Goal: Task Accomplishment & Management: Use online tool/utility

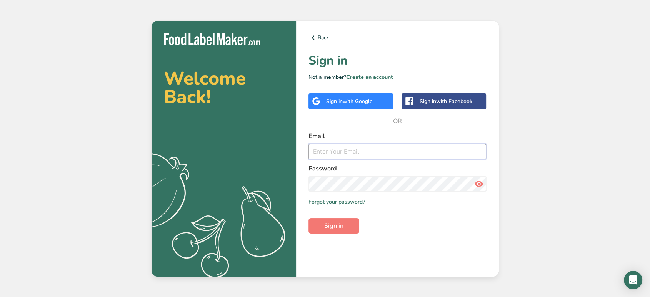
click at [357, 150] on input "email" at bounding box center [397, 151] width 178 height 15
type input "aya@foodlabelmaker.com"
click at [330, 225] on span "Sign in" at bounding box center [333, 225] width 19 height 9
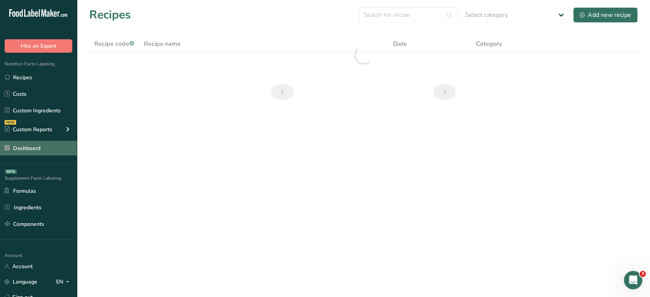
click at [58, 150] on link "Dashboard" at bounding box center [38, 148] width 77 height 15
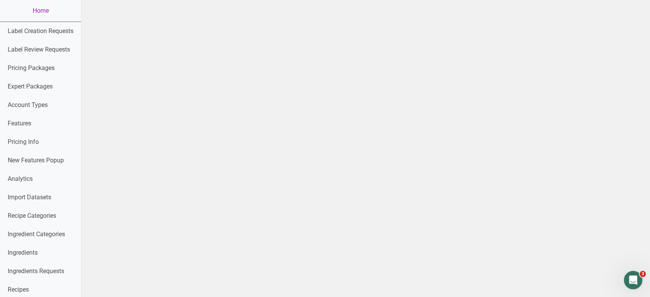
scroll to position [349, 0]
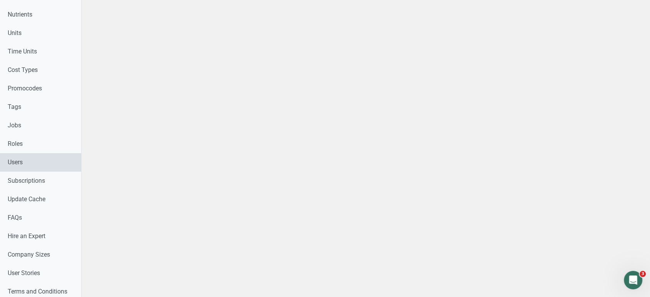
click at [53, 165] on link "Users" at bounding box center [40, 162] width 81 height 18
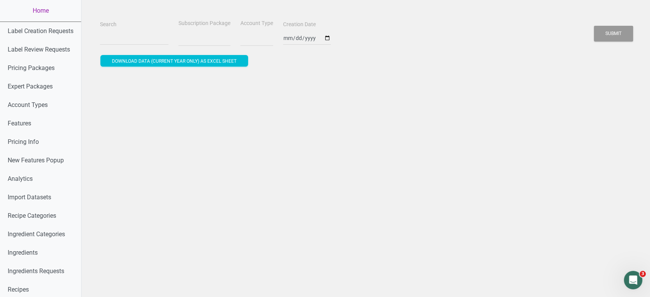
select select
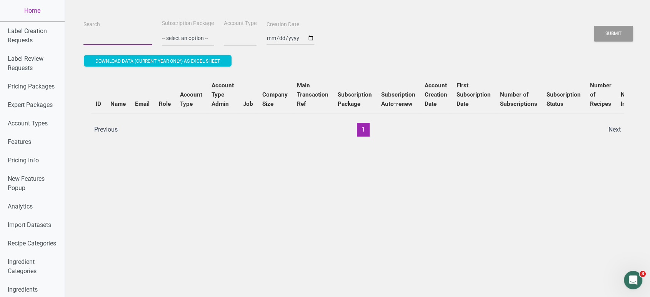
click at [113, 33] on input "Search" at bounding box center [117, 38] width 68 height 14
paste input "rabih@savorafood.com"
type input "rabih@savorafood.com"
select select
type input "rabih@savorafood.com"
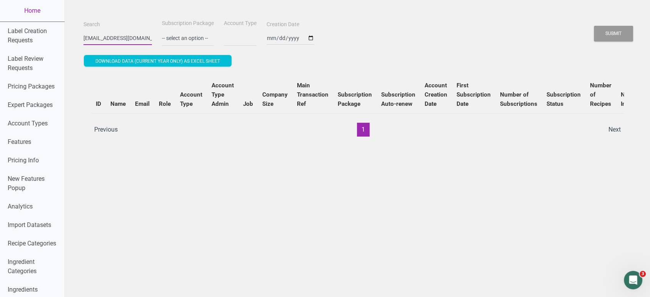
click at [594, 26] on button "Submit" at bounding box center [613, 34] width 39 height 16
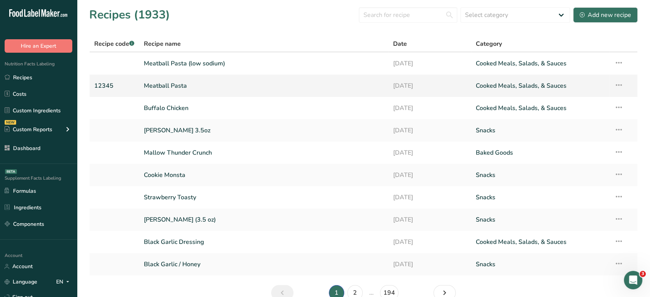
click at [191, 80] on link "Meatball Pasta" at bounding box center [264, 86] width 240 height 16
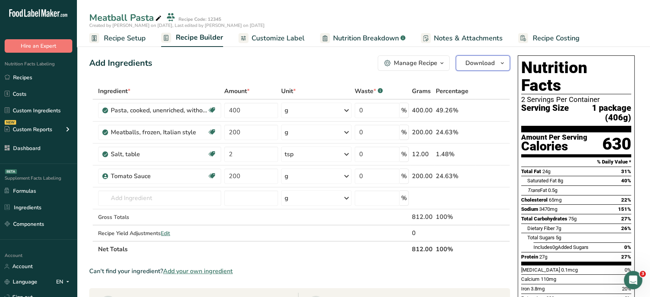
click at [488, 69] on button "Download" at bounding box center [483, 62] width 54 height 15
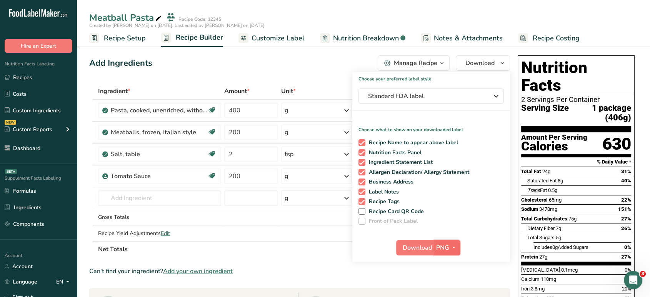
click at [455, 250] on icon "button" at bounding box center [454, 248] width 6 height 10
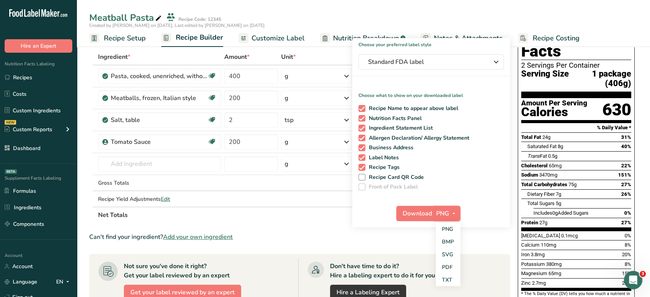
scroll to position [34, 0]
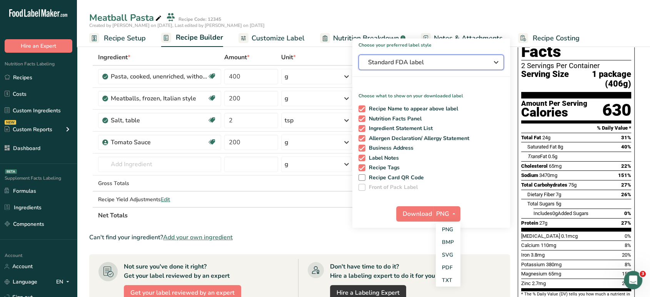
click at [441, 62] on span "Standard FDA label" at bounding box center [425, 62] width 115 height 9
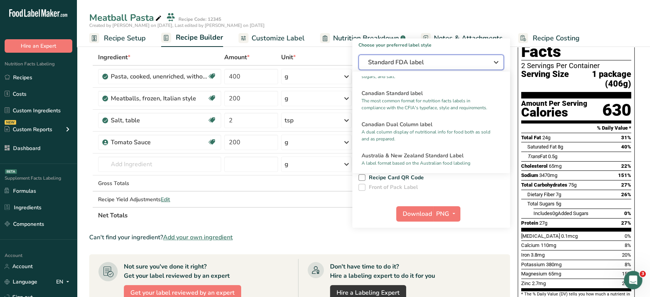
scroll to position [282, 0]
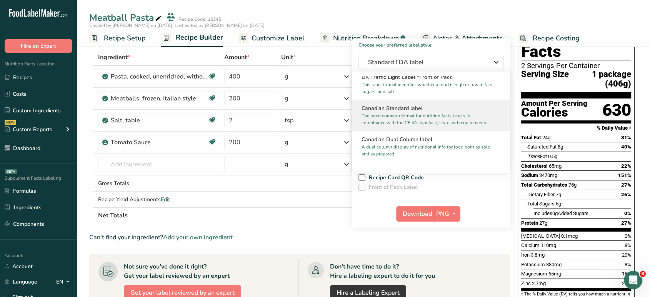
click at [407, 122] on p "The most common format for nutrition facts labels in compliance with the CFIA's…" at bounding box center [427, 119] width 132 height 14
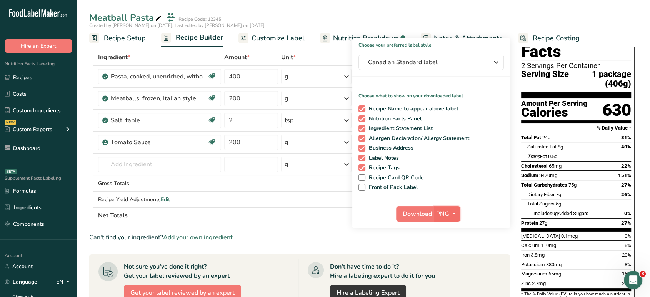
click at [445, 210] on span "PNG" at bounding box center [442, 213] width 13 height 9
click at [475, 238] on div "Can't find your ingredient? Add your own ingredient" at bounding box center [299, 237] width 421 height 9
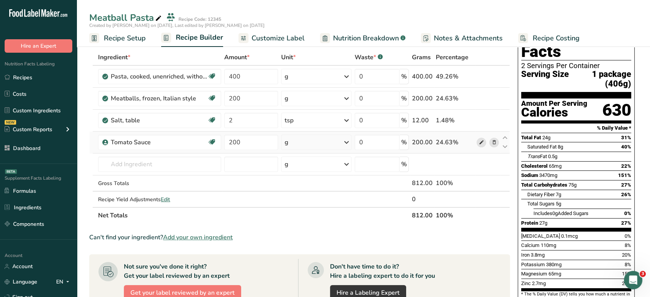
click at [482, 143] on icon at bounding box center [480, 142] width 5 height 8
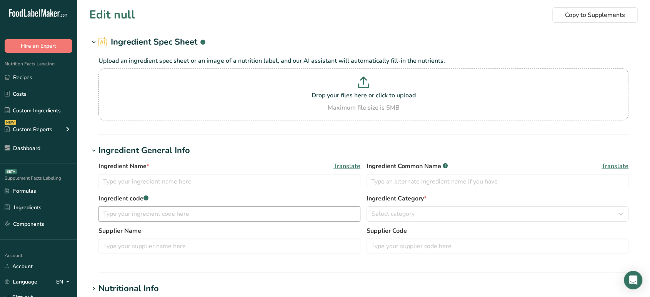
type input "Tomato Sauce"
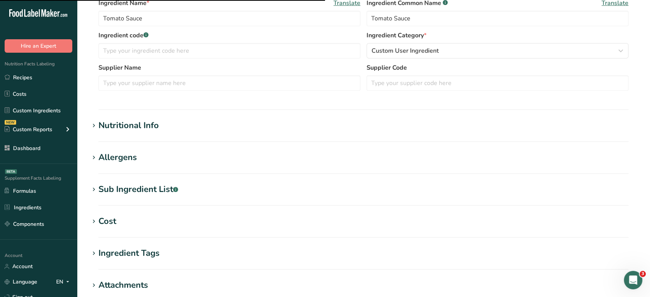
scroll to position [138, 0]
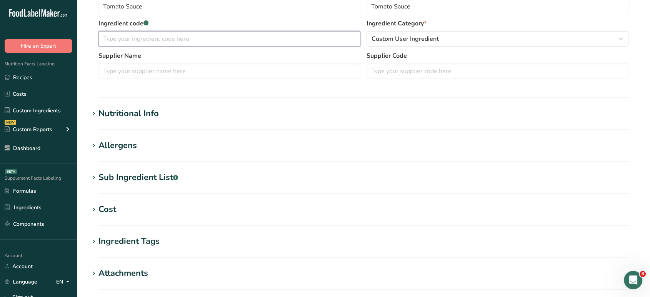
click at [195, 39] on input "text" at bounding box center [229, 38] width 262 height 15
type input "123456aaa"
drag, startPoint x: 462, startPoint y: 59, endPoint x: 482, endPoint y: 133, distance: 77.2
click at [482, 133] on section "Edit Tomato Sauce Copy to Supplements Ingredient Spec Sheet .a-a{fill:#347362;}…" at bounding box center [363, 126] width 573 height 528
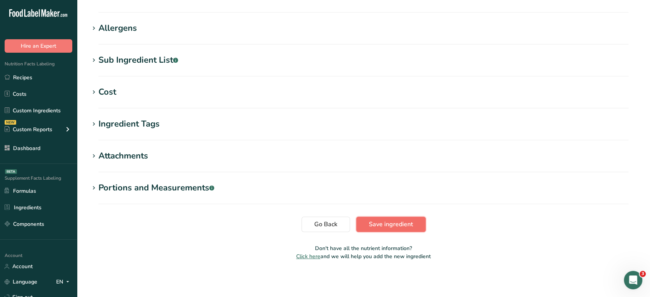
click at [390, 219] on button "Save ingredient" at bounding box center [391, 224] width 70 height 15
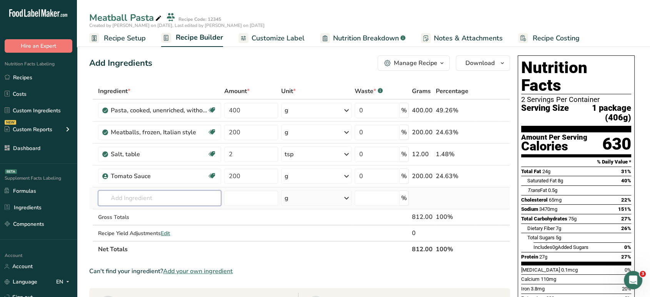
click at [151, 196] on input "text" at bounding box center [159, 197] width 123 height 15
type input "1234566"
click at [233, 232] on td at bounding box center [251, 232] width 57 height 15
click at [47, 148] on link "Dashboard" at bounding box center [38, 148] width 77 height 15
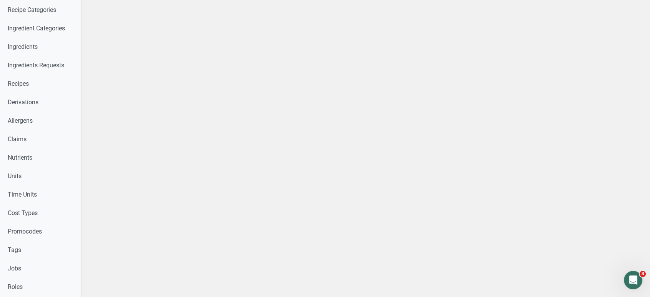
scroll to position [295, 0]
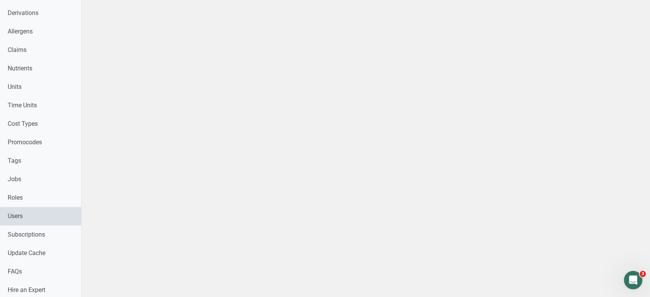
click at [55, 214] on link "Users" at bounding box center [40, 216] width 81 height 18
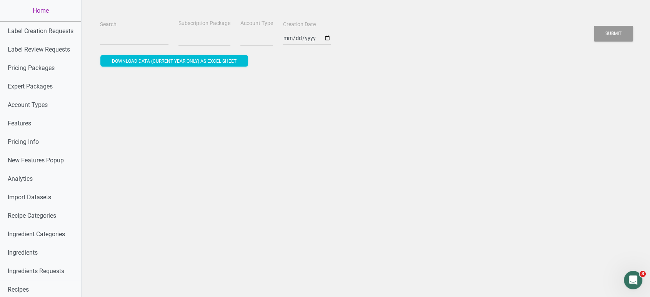
select select
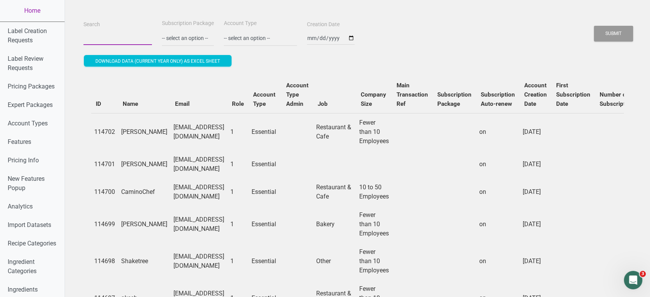
click at [103, 44] on input "Search" at bounding box center [117, 38] width 68 height 14
paste input "andreandalison@bigpond.com"
click at [594, 26] on button "Submit" at bounding box center [613, 34] width 39 height 16
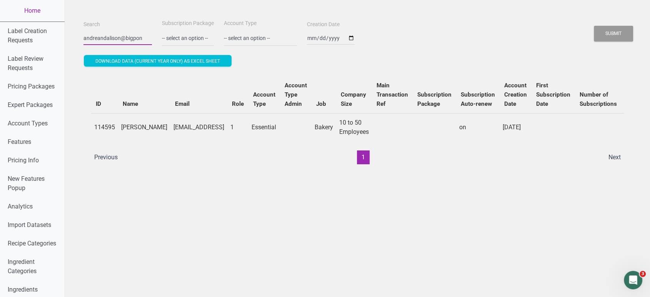
scroll to position [0, 0]
type input "a"
paste input "drew@luckyduckgrill.com"
click at [594, 26] on button "Submit" at bounding box center [613, 34] width 39 height 16
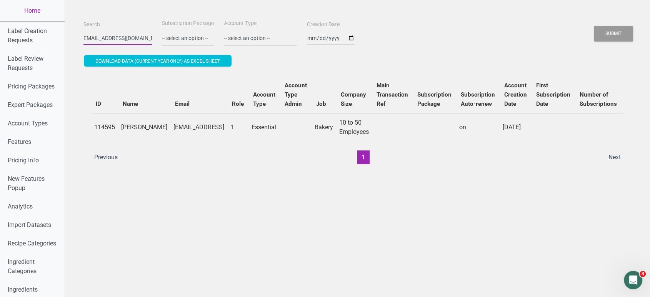
click at [594, 26] on button "Submit" at bounding box center [613, 34] width 39 height 16
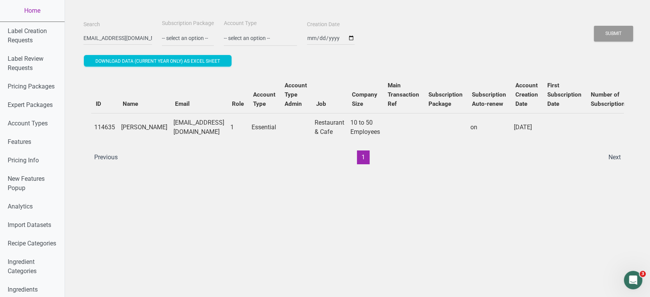
scroll to position [0, 0]
type input "d"
paste input "carson@goldys.ca"
click at [594, 26] on button "Submit" at bounding box center [613, 34] width 39 height 16
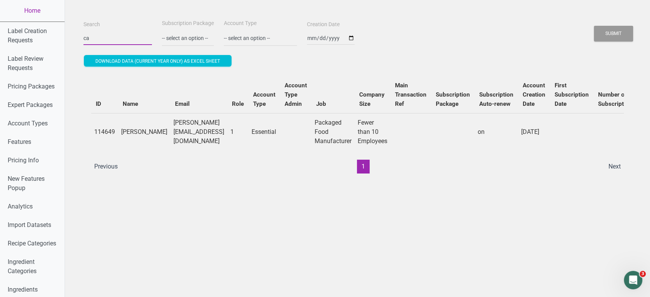
type input "c"
paste input "aspeno@snackcrate.com"
click at [594, 26] on button "Submit" at bounding box center [613, 34] width 39 height 16
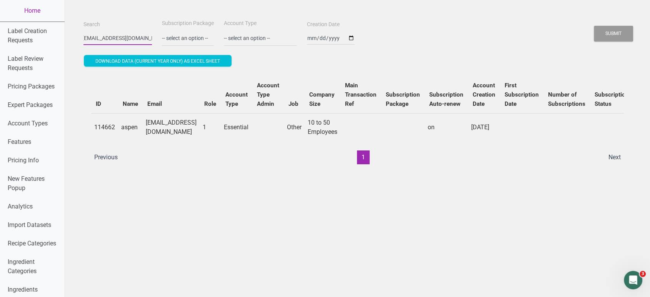
scroll to position [0, 0]
type input "a"
paste input "agathe@healthytruth.com"
click at [594, 26] on button "Submit" at bounding box center [613, 34] width 39 height 16
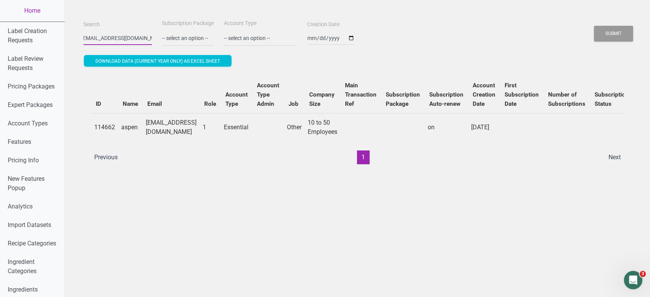
click at [594, 26] on button "Submit" at bounding box center [613, 34] width 39 height 16
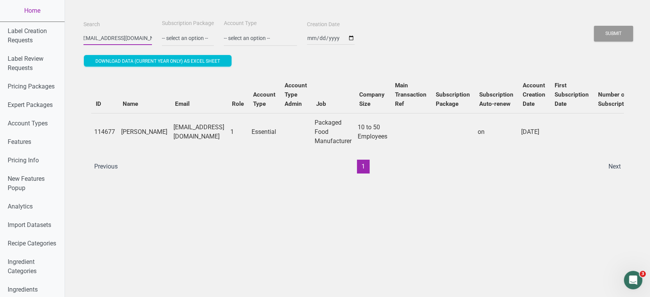
scroll to position [0, 0]
type input "a"
paste input "mizuki.watabe@mokable.com"
type input "mizuki.watabe@mokable.com"
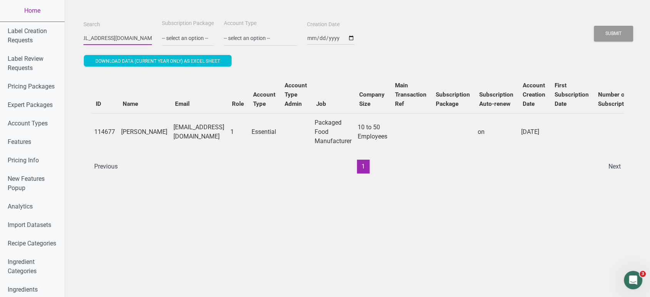
click at [594, 26] on button "Submit" at bounding box center [613, 34] width 39 height 16
click at [39, 14] on link "Home" at bounding box center [32, 11] width 65 height 22
